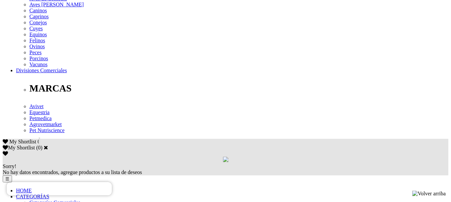
scroll to position [300, 0]
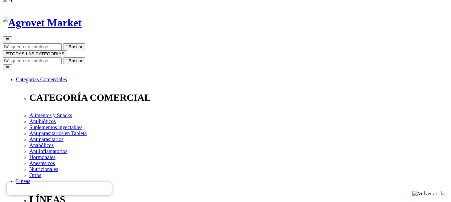
scroll to position [0, 0]
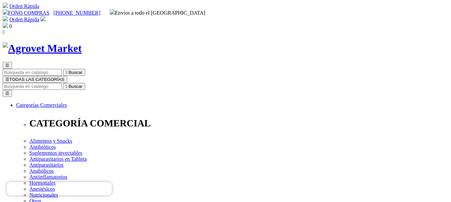
drag, startPoint x: 227, startPoint y: 84, endPoint x: 307, endPoint y: 117, distance: 86.0
copy div "Xelamec® Combi Spot On - 1ml - De 5kg a 10kg SKU 31287PER00003 Solución Tópica"
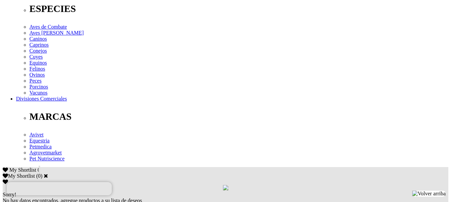
scroll to position [233, 0]
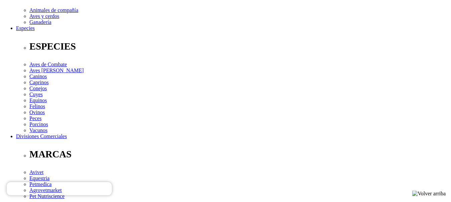
drag, startPoint x: 243, startPoint y: 127, endPoint x: 40, endPoint y: 128, distance: 203.1
copy p "Cada mL contiene: Selamectina 60 mg, Praziquantel 80 mg, exc.: c.s.p. 1 mL."
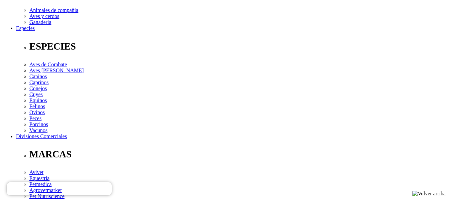
drag, startPoint x: 210, startPoint y: 160, endPoint x: 40, endPoint y: 134, distance: 171.5
copy p "Antiparasitario para el control y tratamiento de gusanos intestinales (Toxocara…"
drag, startPoint x: 93, startPoint y: 140, endPoint x: 40, endPoint y: 132, distance: 54.0
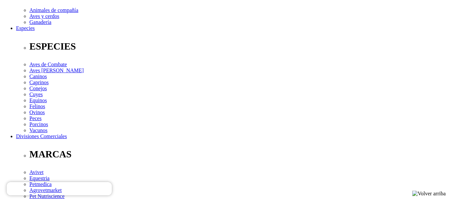
copy p "Hasta 2.5 Kg una pipeta x 0.25 mL, de 2.5 a 5 Kg una pipeta x 0.5 mL, de 5 a 10…"
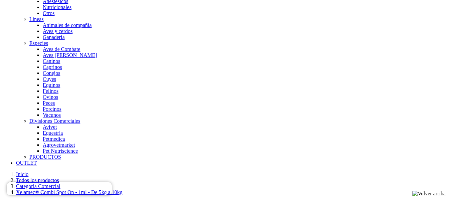
scroll to position [556, 0]
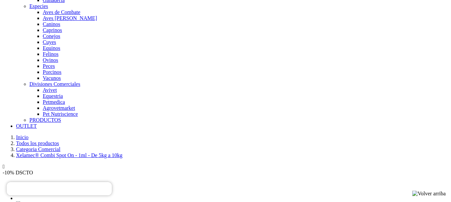
drag, startPoint x: 427, startPoint y: 174, endPoint x: 253, endPoint y: 178, distance: 173.8
copy p "© 2022 AGROVETMARKET. TODOS LOS DERECHOS RESERVADOS. TÉRMINOS Y CONDICIONES."
